Goal: Task Accomplishment & Management: Use online tool/utility

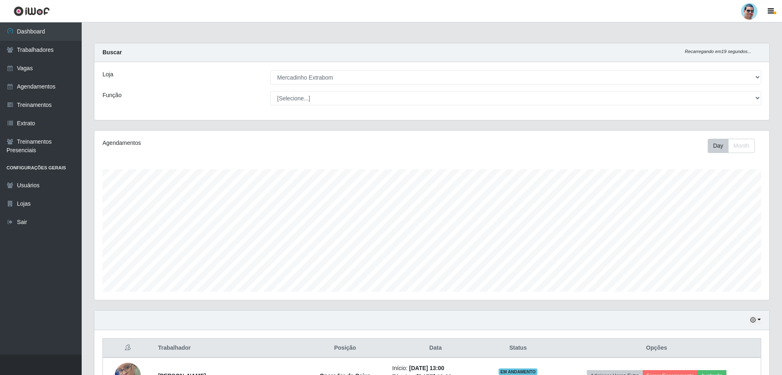
select select "175"
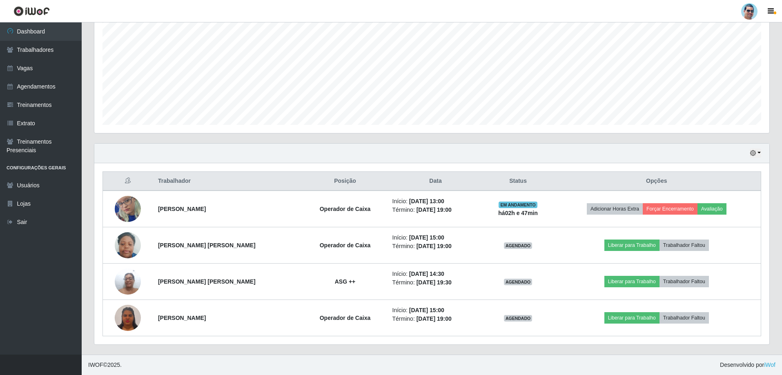
scroll to position [169, 675]
click at [419, 158] on div "Hoje 1 dia 3 dias 1 Semana Não encerrados" at bounding box center [431, 154] width 675 height 20
click at [761, 151] on button "button" at bounding box center [755, 153] width 11 height 9
click at [698, 207] on button "3 dias" at bounding box center [728, 202] width 65 height 17
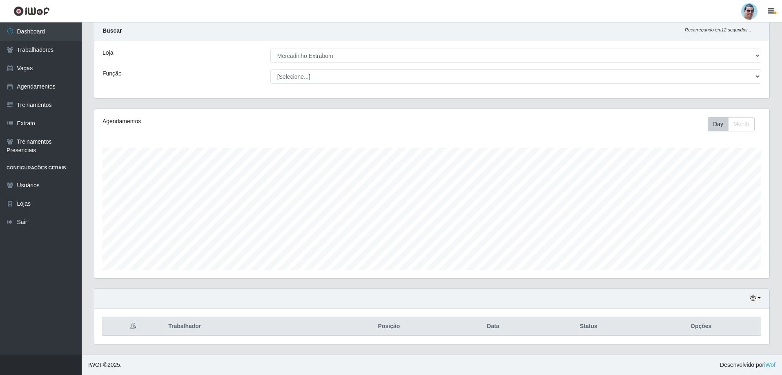
scroll to position [167, 0]
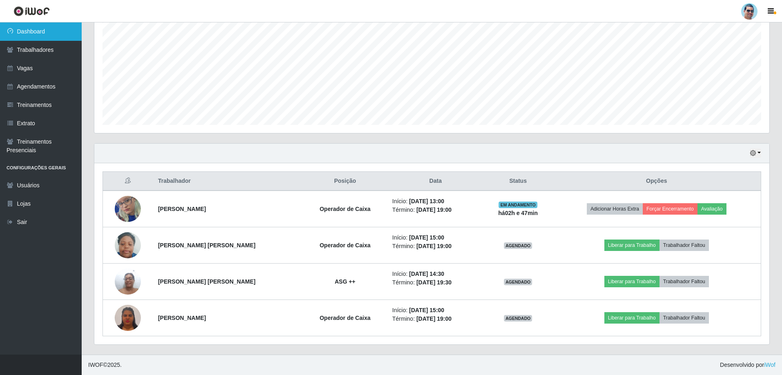
click at [46, 24] on link "Dashboard" at bounding box center [41, 31] width 82 height 18
click at [758, 149] on button "button" at bounding box center [755, 153] width 11 height 9
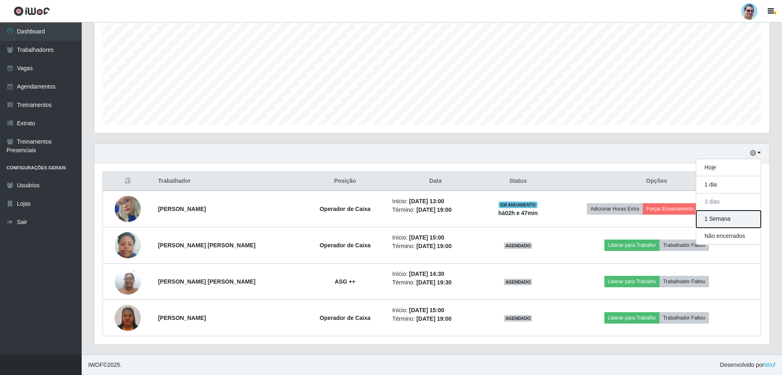
click at [736, 225] on button "1 Semana" at bounding box center [728, 219] width 65 height 17
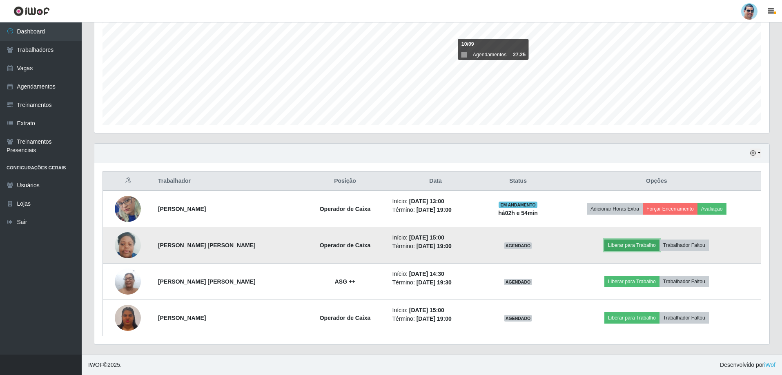
click at [627, 247] on button "Liberar para Trabalho" at bounding box center [631, 245] width 55 height 11
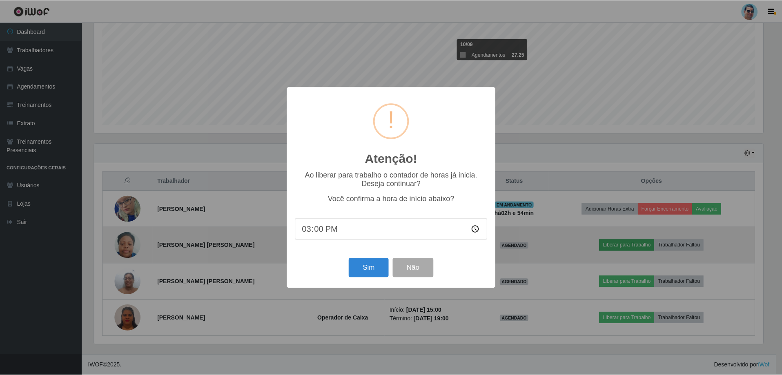
scroll to position [169, 671]
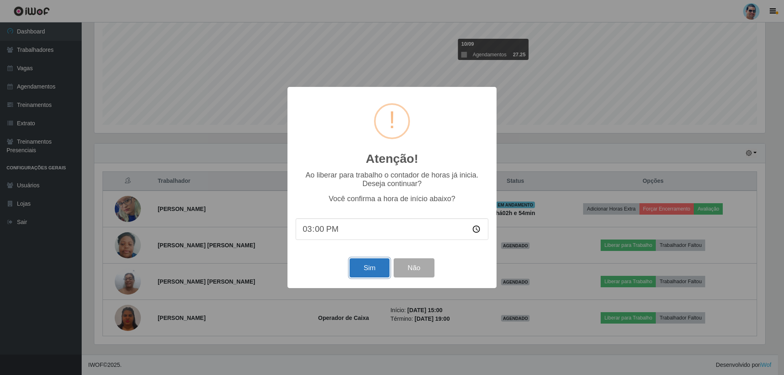
click at [367, 271] on button "Sim" at bounding box center [369, 267] width 40 height 19
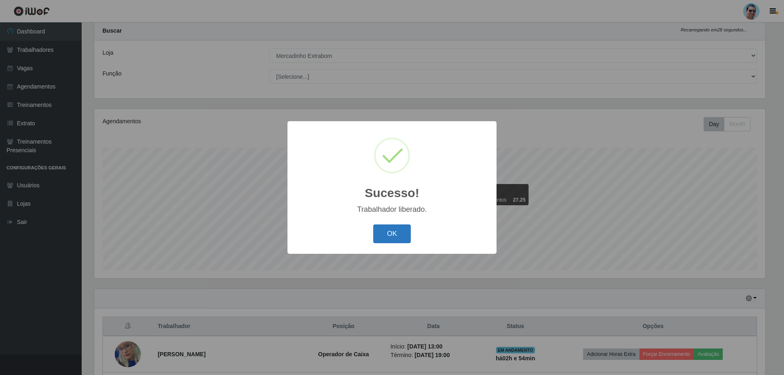
click at [377, 233] on button "OK" at bounding box center [392, 234] width 38 height 19
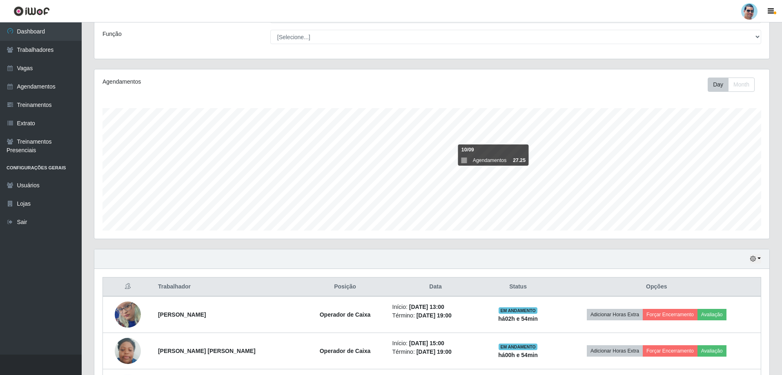
scroll to position [167, 0]
